Goal: Transaction & Acquisition: Purchase product/service

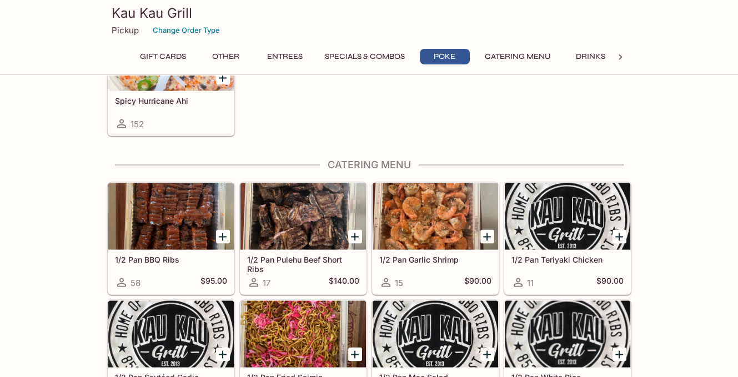
scroll to position [1882, 0]
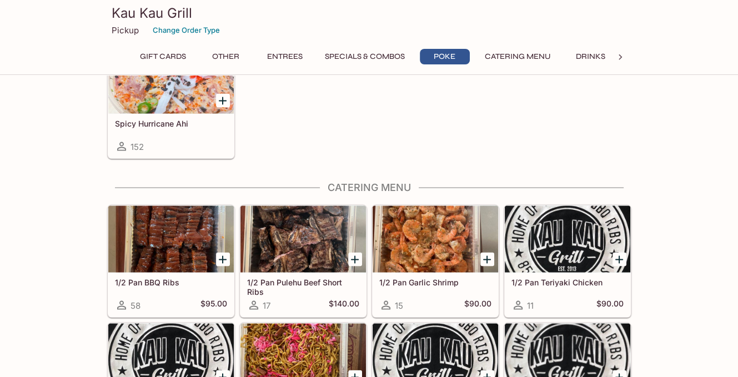
click at [162, 229] on div at bounding box center [170, 239] width 125 height 67
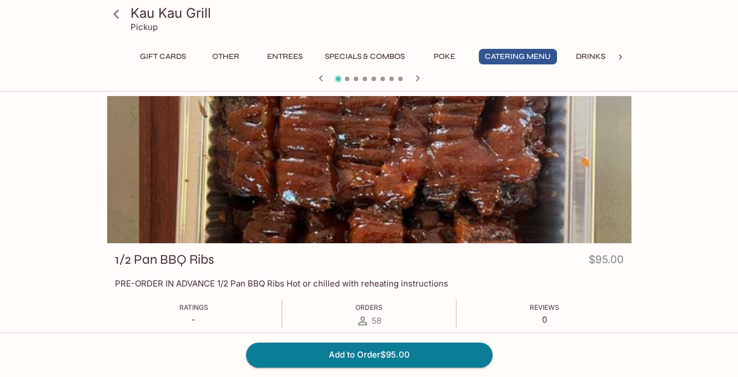
click at [416, 77] on icon "button" at bounding box center [417, 78] width 13 height 13
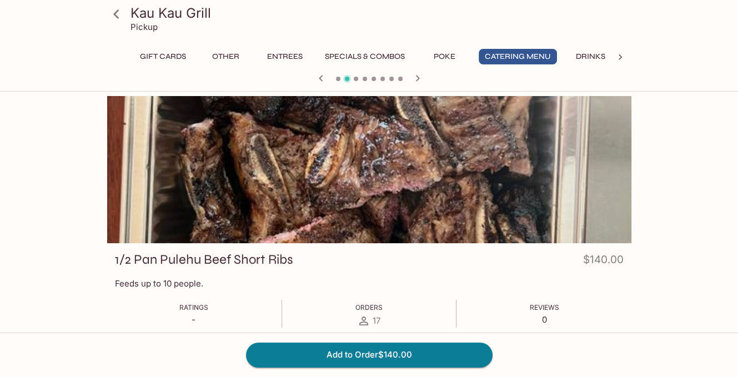
click at [416, 77] on icon "button" at bounding box center [417, 78] width 13 height 13
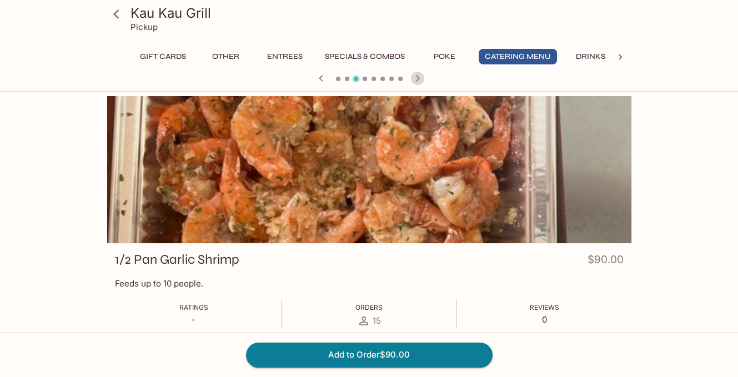
click at [416, 77] on icon "button" at bounding box center [417, 78] width 13 height 13
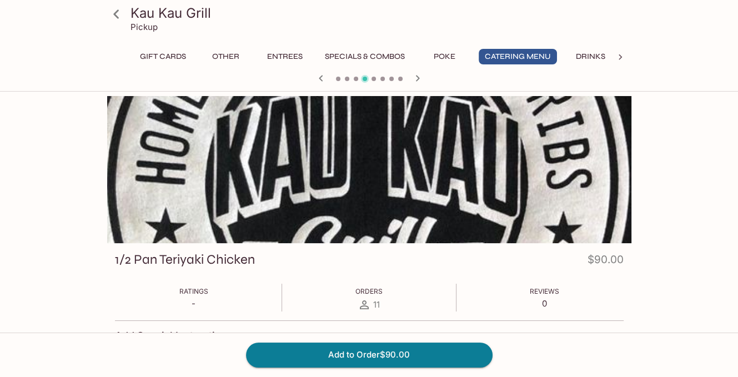
click at [416, 77] on icon "button" at bounding box center [417, 78] width 13 height 13
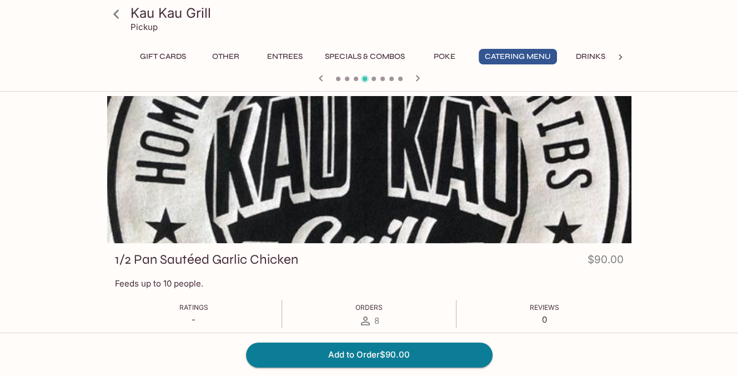
click at [416, 77] on icon "button" at bounding box center [417, 78] width 13 height 13
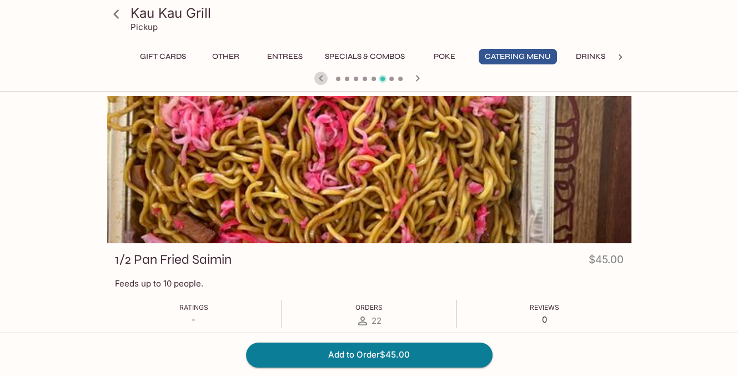
click at [317, 79] on icon "button" at bounding box center [320, 78] width 13 height 13
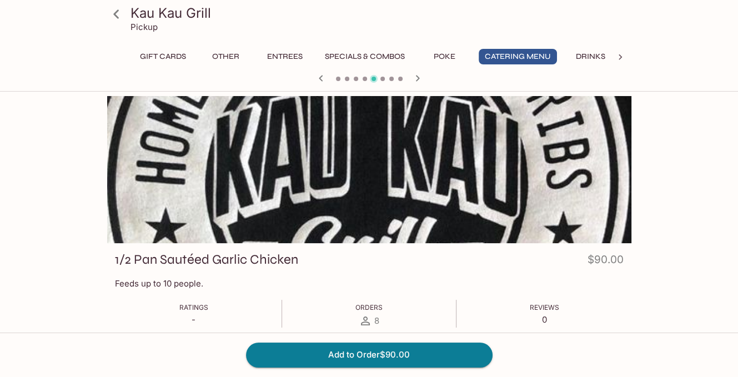
click at [321, 78] on icon "button" at bounding box center [320, 78] width 13 height 13
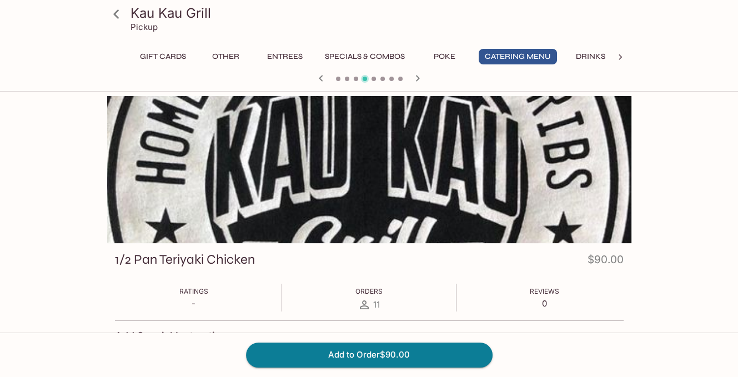
click at [321, 78] on icon "button" at bounding box center [320, 78] width 13 height 13
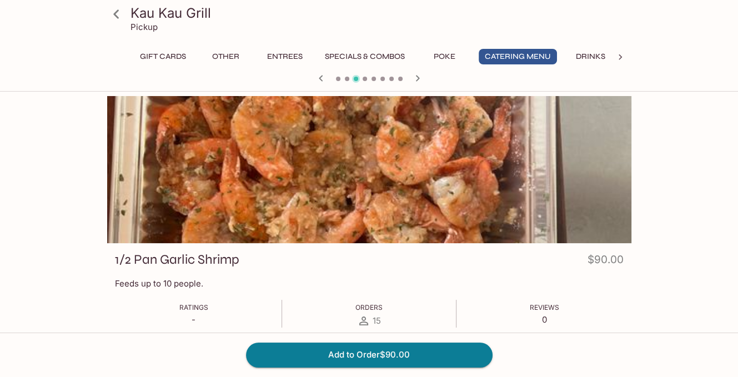
click at [321, 78] on icon "button" at bounding box center [320, 78] width 13 height 13
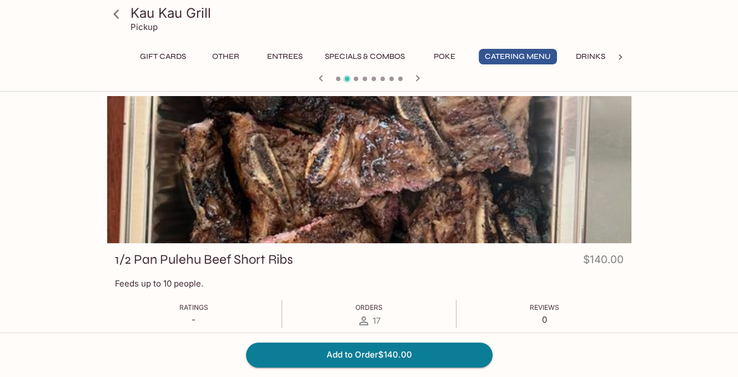
click at [321, 78] on icon "button" at bounding box center [320, 78] width 13 height 13
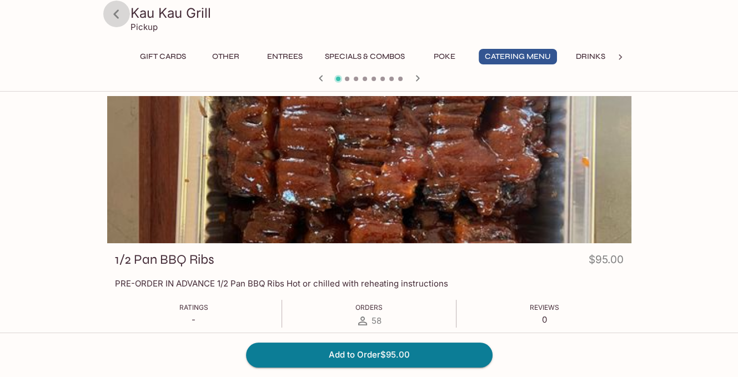
click at [118, 17] on icon at bounding box center [116, 13] width 6 height 9
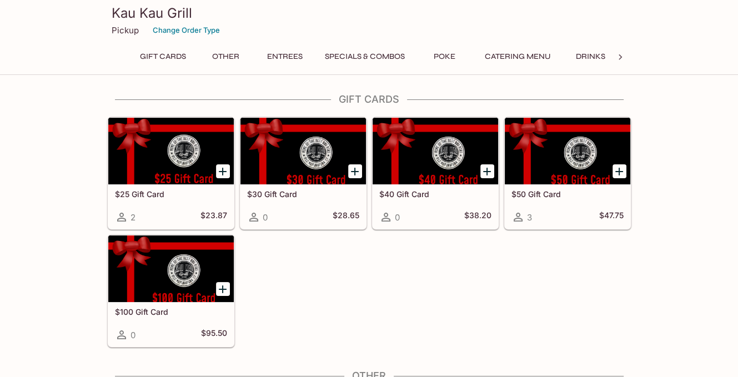
click at [140, 14] on h3 "Kau Kau Grill" at bounding box center [369, 12] width 515 height 17
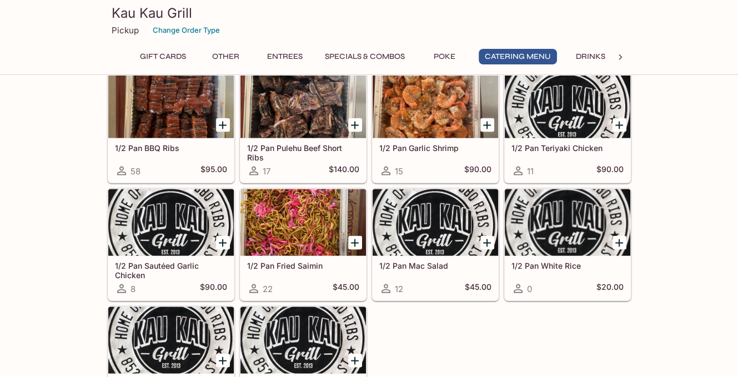
scroll to position [1943, 0]
